Goal: Task Accomplishment & Management: Use online tool/utility

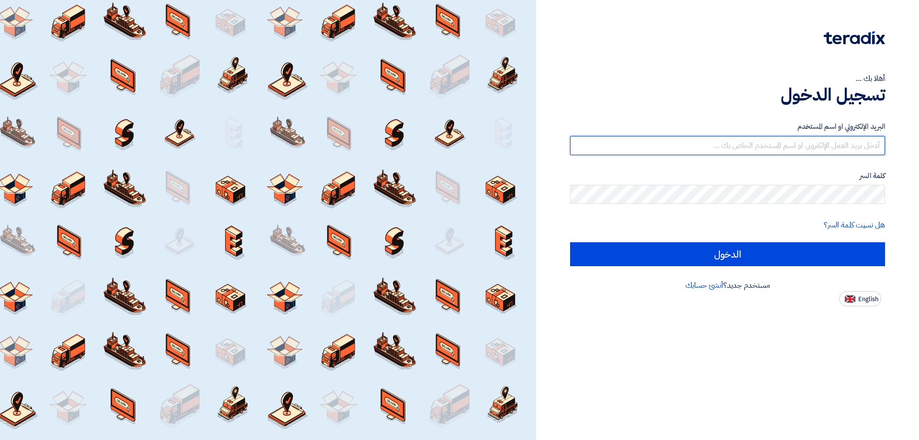
type input "r.chalhoub@eeaegypt.com"
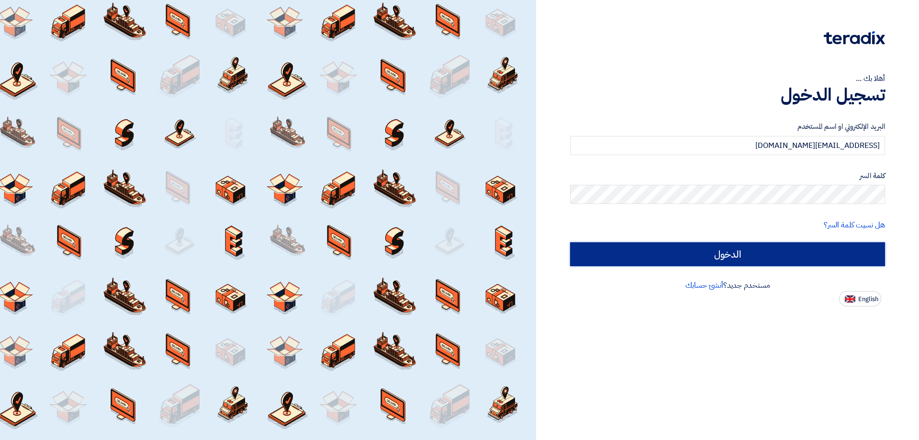
click at [613, 264] on input "الدخول" at bounding box center [727, 254] width 315 height 24
type input "Sign in"
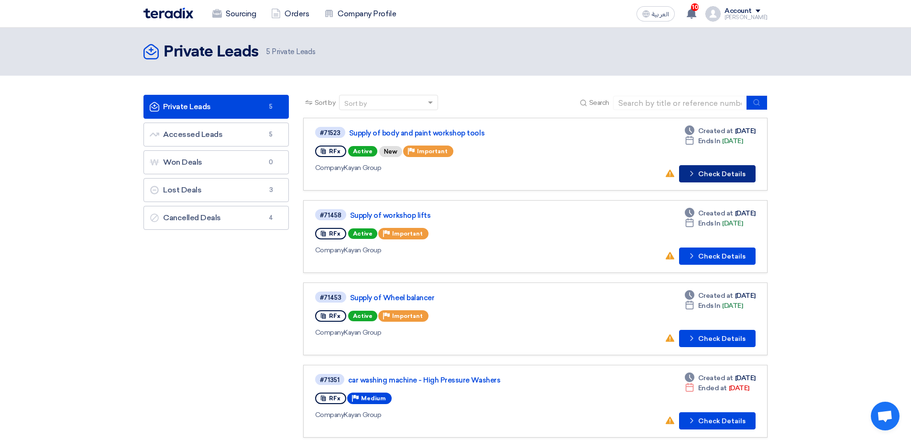
click at [721, 168] on button "Check details Check Details" at bounding box center [717, 173] width 77 height 17
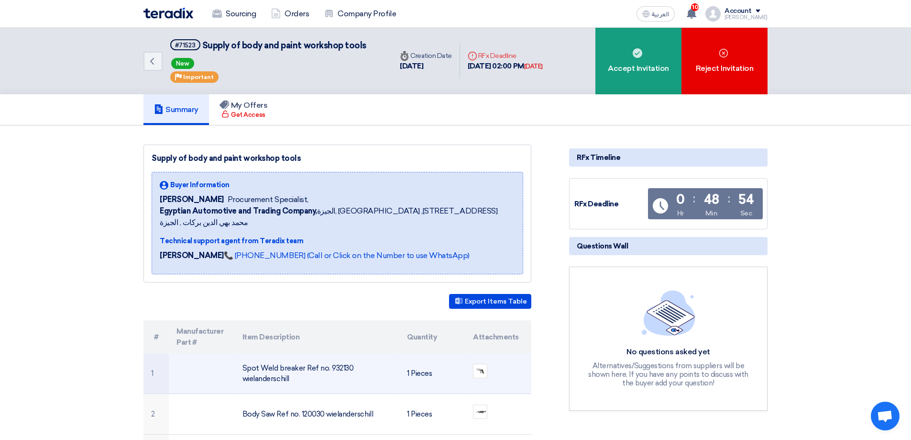
drag, startPoint x: 242, startPoint y: 354, endPoint x: 301, endPoint y: 366, distance: 60.1
click at [301, 366] on td "Spot Weld breaker Ref no. 932130 wielanderschill" at bounding box center [317, 373] width 165 height 41
copy td "Spot Weld breaker Ref no. 932130 wielanderschill"
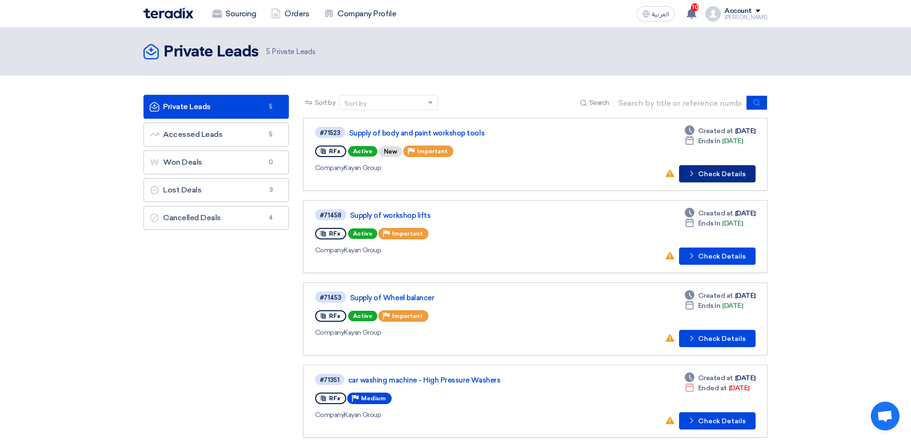
click at [724, 175] on button "Check details Check Details" at bounding box center [717, 173] width 77 height 17
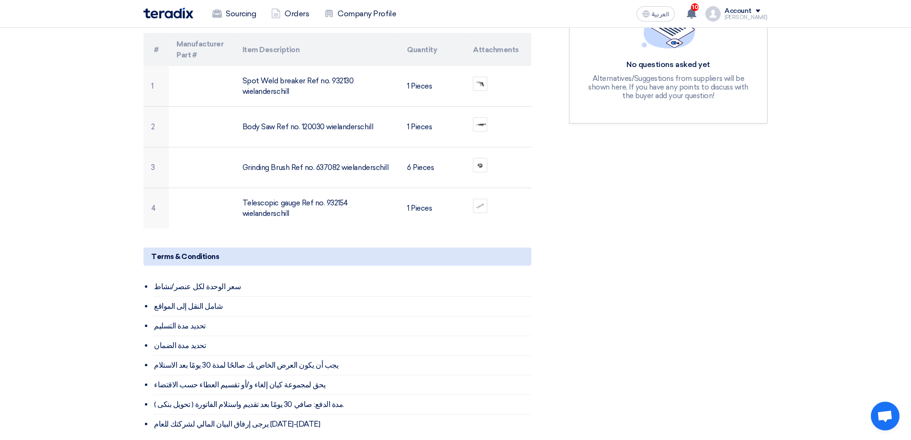
scroll to position [239, 0]
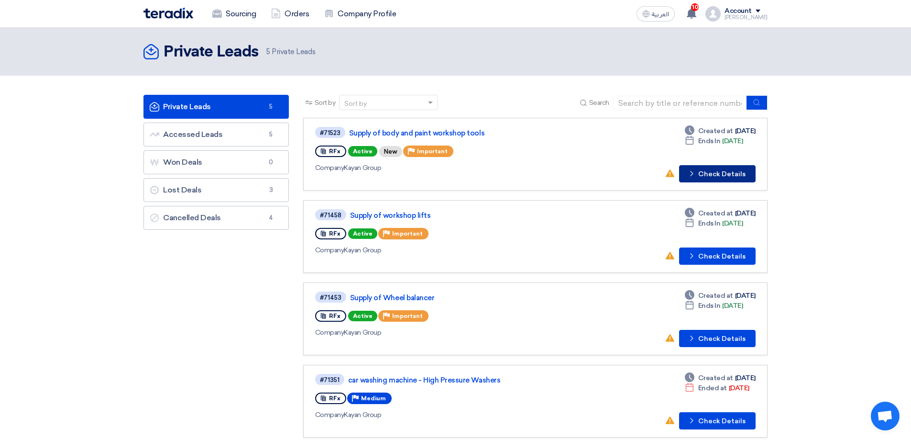
click at [707, 171] on button "Check details Check Details" at bounding box center [717, 173] width 77 height 17
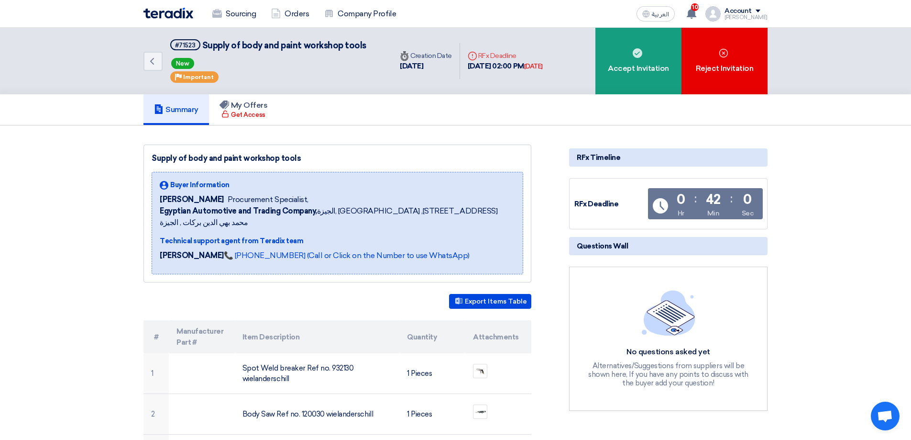
scroll to position [144, 0]
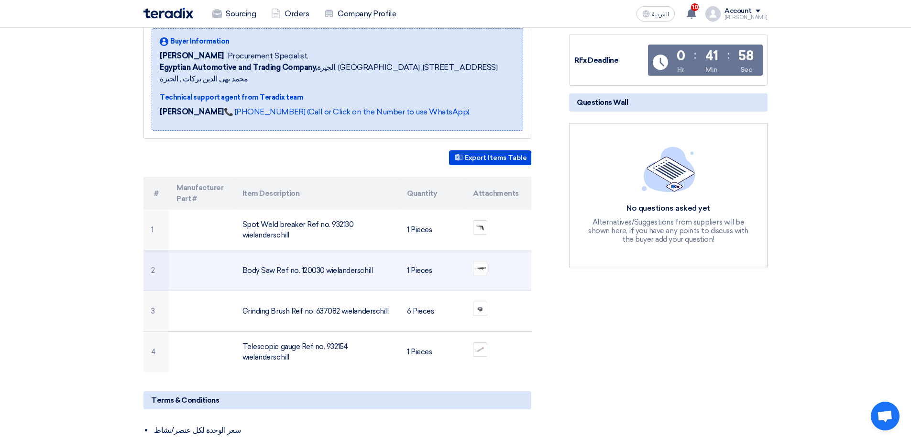
drag, startPoint x: 298, startPoint y: 255, endPoint x: 323, endPoint y: 256, distance: 25.8
click at [323, 256] on td "Body Saw Ref no. 120030 wielanderschill" at bounding box center [317, 270] width 165 height 41
copy td ". 120030"
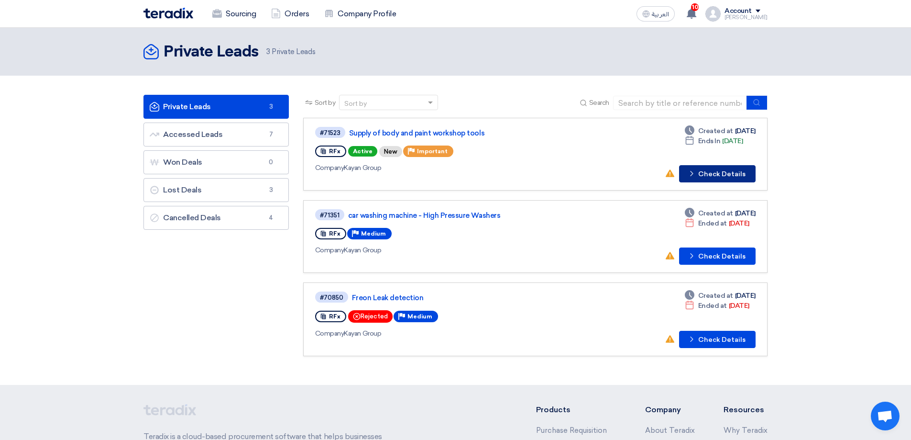
click at [728, 171] on button "Check details Check Details" at bounding box center [717, 173] width 77 height 17
click at [697, 174] on icon "Check details" at bounding box center [691, 173] width 9 height 9
